Goal: Task Accomplishment & Management: Use online tool/utility

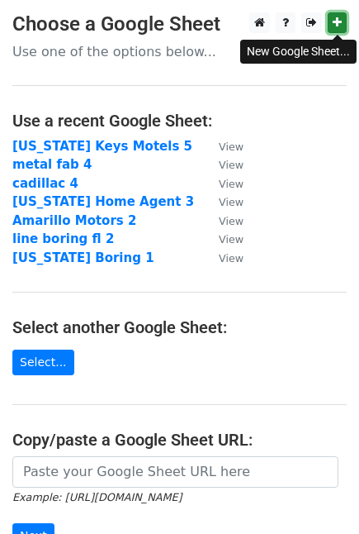
click at [334, 19] on icon at bounding box center [337, 23] width 9 height 12
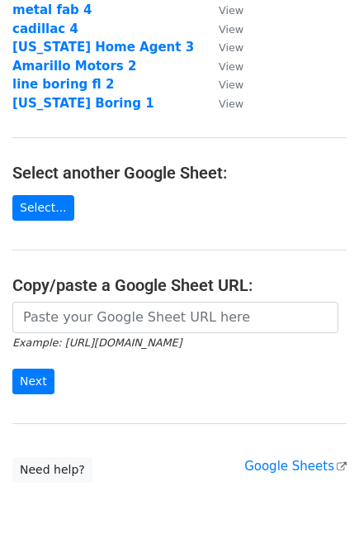
scroll to position [191, 0]
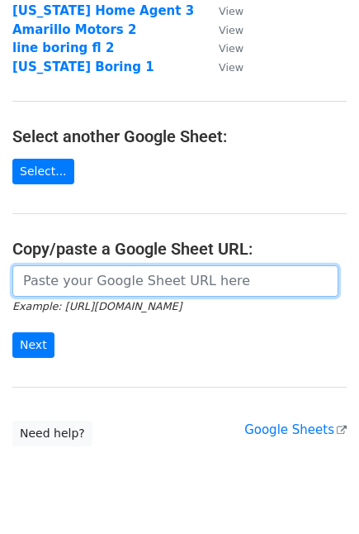
click at [188, 289] on input "url" at bounding box center [175, 280] width 326 height 31
paste input "[URL][DOMAIN_NAME]"
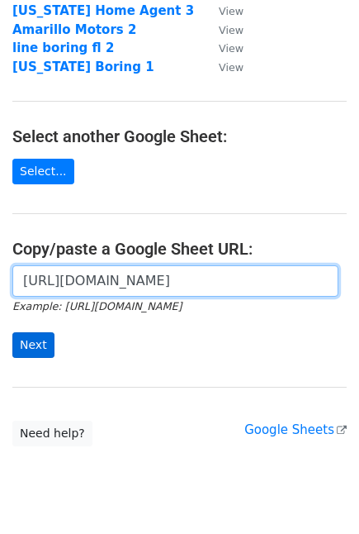
type input "[URL][DOMAIN_NAME]"
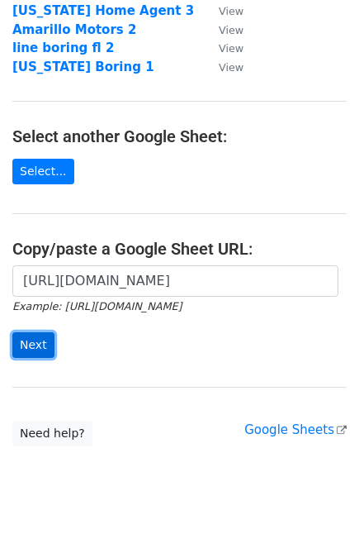
click at [18, 351] on input "Next" at bounding box center [33, 345] width 42 height 26
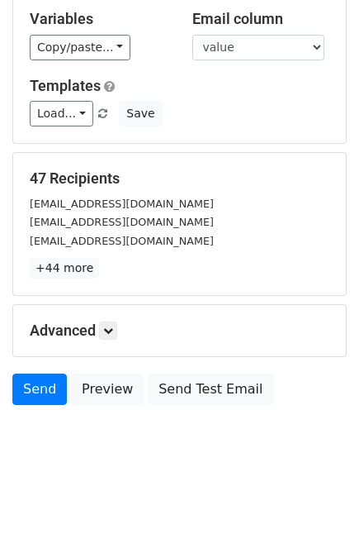
scroll to position [109, 0]
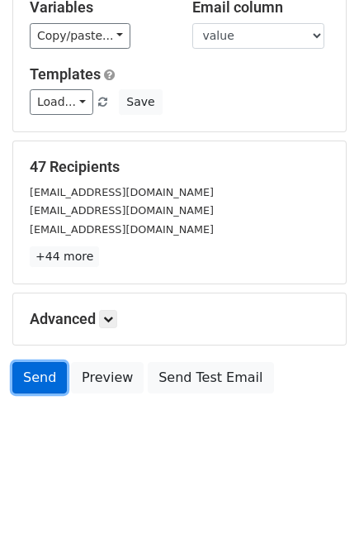
click at [36, 377] on link "Send" at bounding box center [39, 377] width 55 height 31
